Goal: Communication & Community: Answer question/provide support

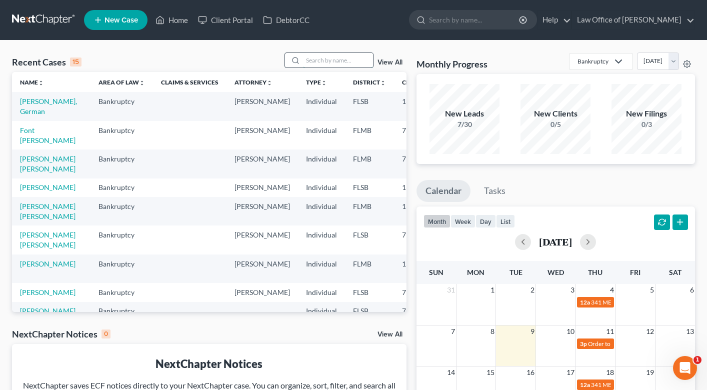
click at [318, 58] on input "search" at bounding box center [338, 60] width 70 height 14
type input "elizab"
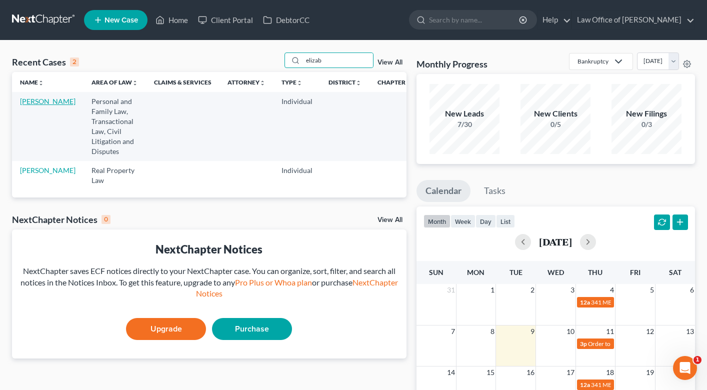
click at [31, 101] on link "[PERSON_NAME]" at bounding box center [47, 101] width 55 height 8
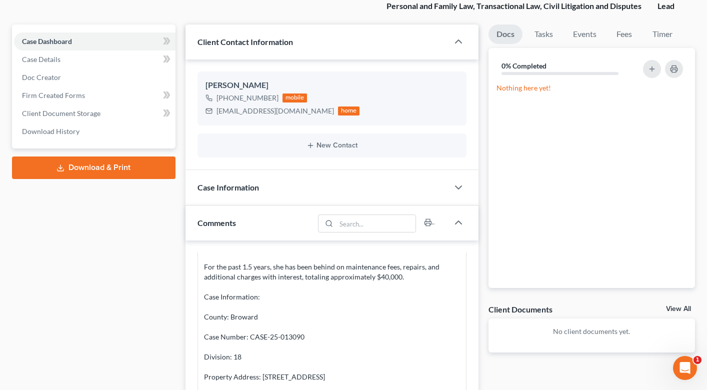
scroll to position [172, 0]
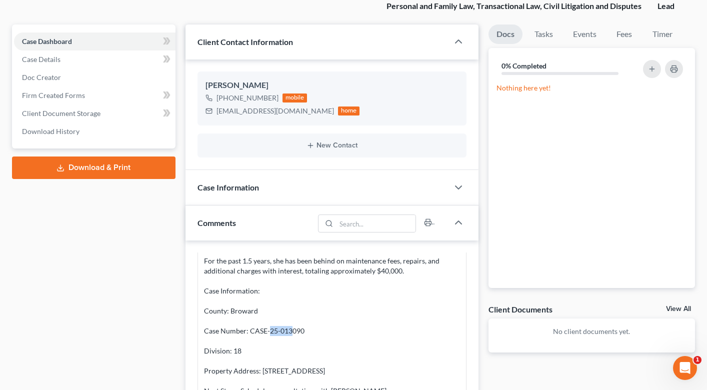
drag, startPoint x: 278, startPoint y: 320, endPoint x: 305, endPoint y: 321, distance: 27.0
click at [305, 321] on div "Date: [DATE] Time: 3:51 PM EST Client Interaction: Lead: [PERSON_NAME] called r…" at bounding box center [332, 256] width 256 height 320
copy div "013090"
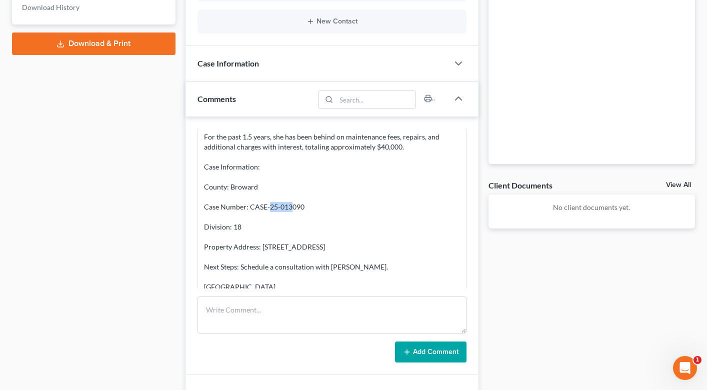
scroll to position [287, 0]
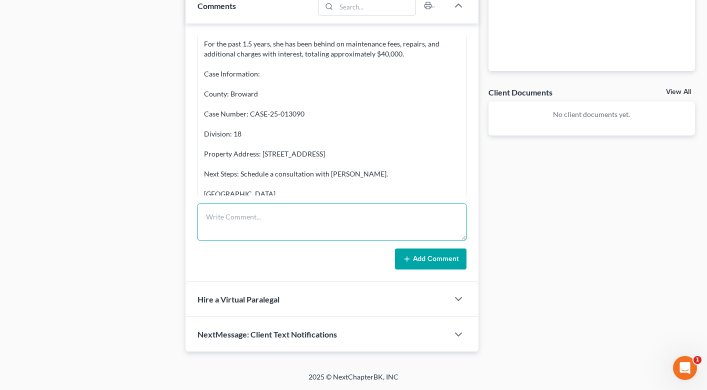
click at [258, 225] on textarea at bounding box center [331, 221] width 269 height 37
type textarea "called lead and left a voice mail"
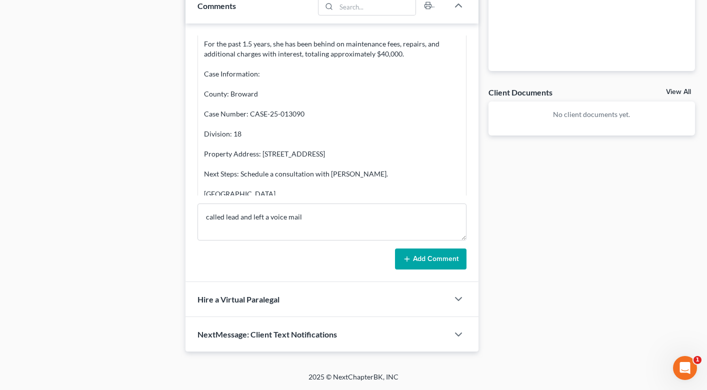
click at [411, 268] on button "Add Comment" at bounding box center [430, 258] width 71 height 21
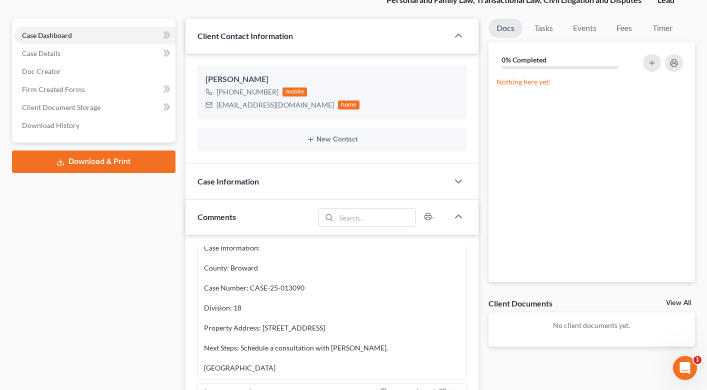
scroll to position [0, 0]
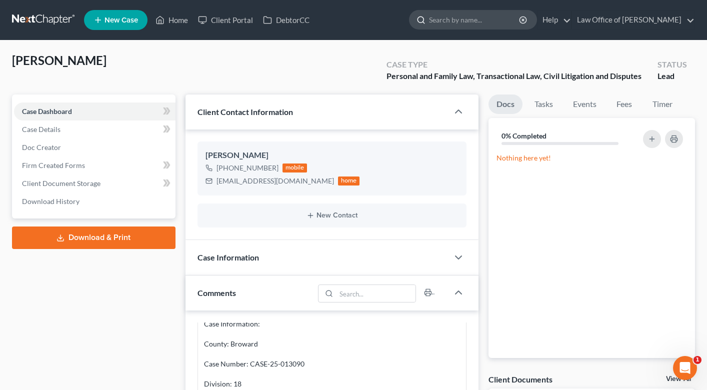
click at [476, 15] on input "search" at bounding box center [474, 19] width 91 height 18
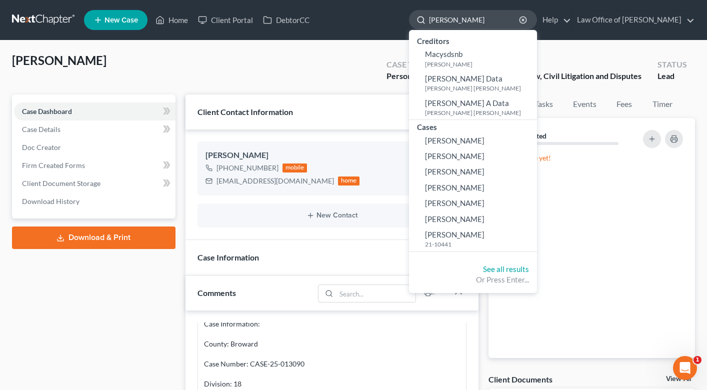
type input "[PERSON_NAME]"
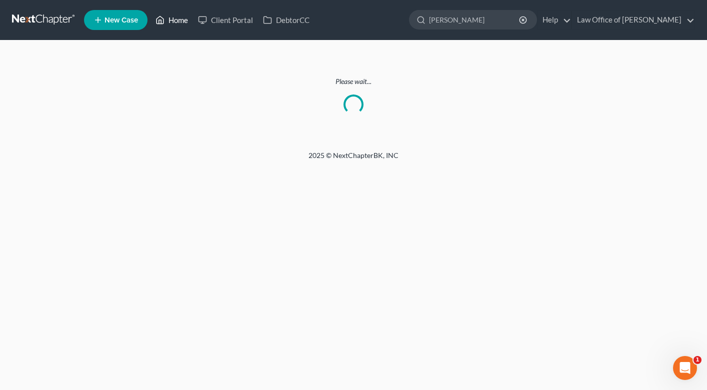
click at [167, 16] on link "Home" at bounding box center [171, 20] width 42 height 18
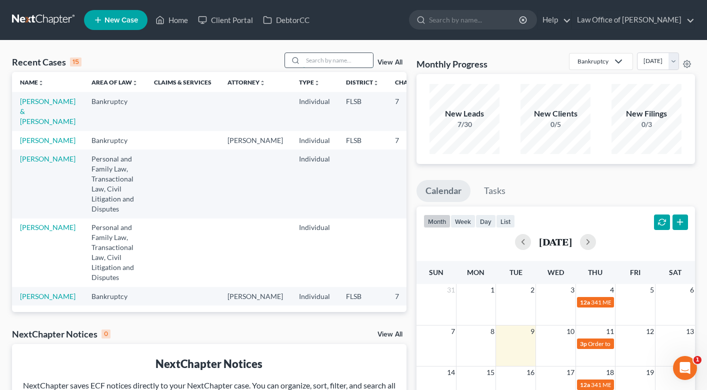
click at [330, 56] on input "search" at bounding box center [338, 60] width 70 height 14
type input "[PERSON_NAME]"
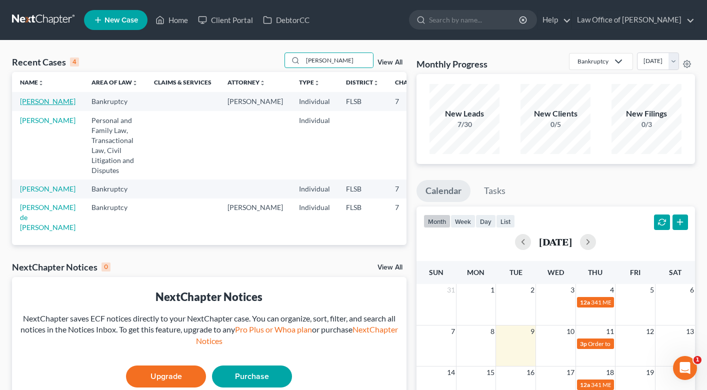
click at [32, 102] on link "[PERSON_NAME]" at bounding box center [47, 101] width 55 height 8
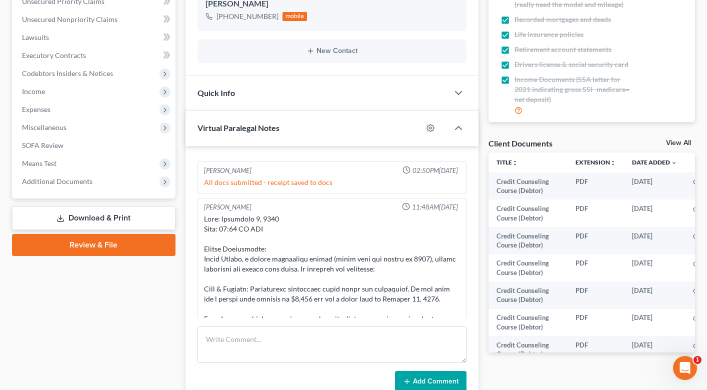
scroll to position [1905, 0]
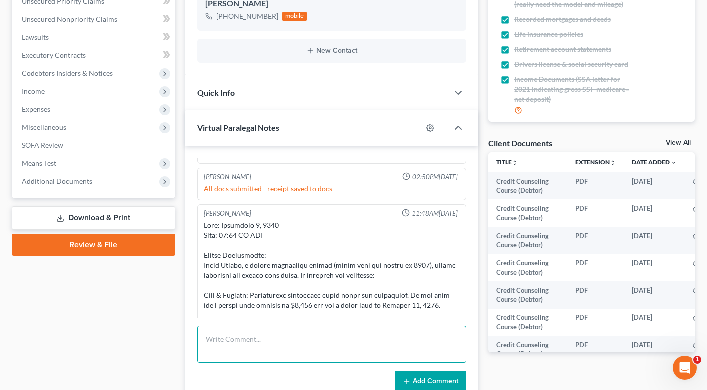
click at [278, 333] on textarea at bounding box center [331, 344] width 269 height 37
type textarea "spoke to client he already has lawyers doing his debt negotiation and wanted a …"
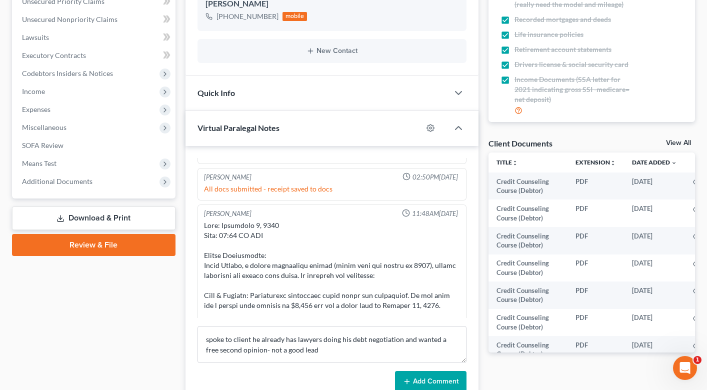
click at [430, 375] on button "Add Comment" at bounding box center [430, 381] width 71 height 21
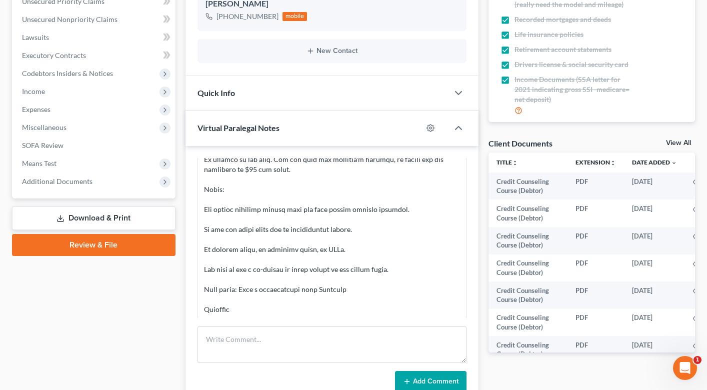
scroll to position [0, 0]
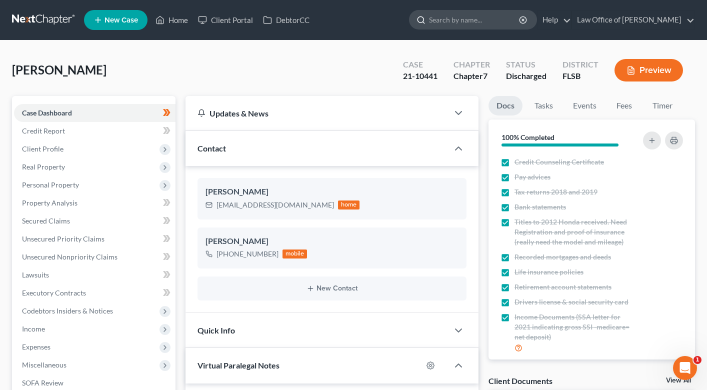
click at [458, 20] on input "search" at bounding box center [474, 19] width 91 height 18
type input "[PERSON_NAME]"
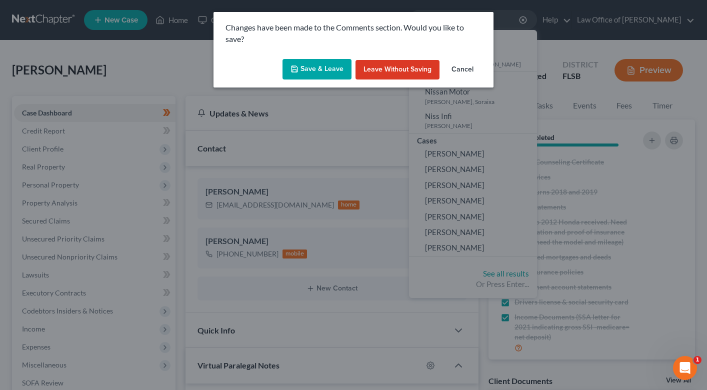
click at [322, 67] on button "Save & Leave" at bounding box center [316, 69] width 69 height 21
